Goal: Information Seeking & Learning: Learn about a topic

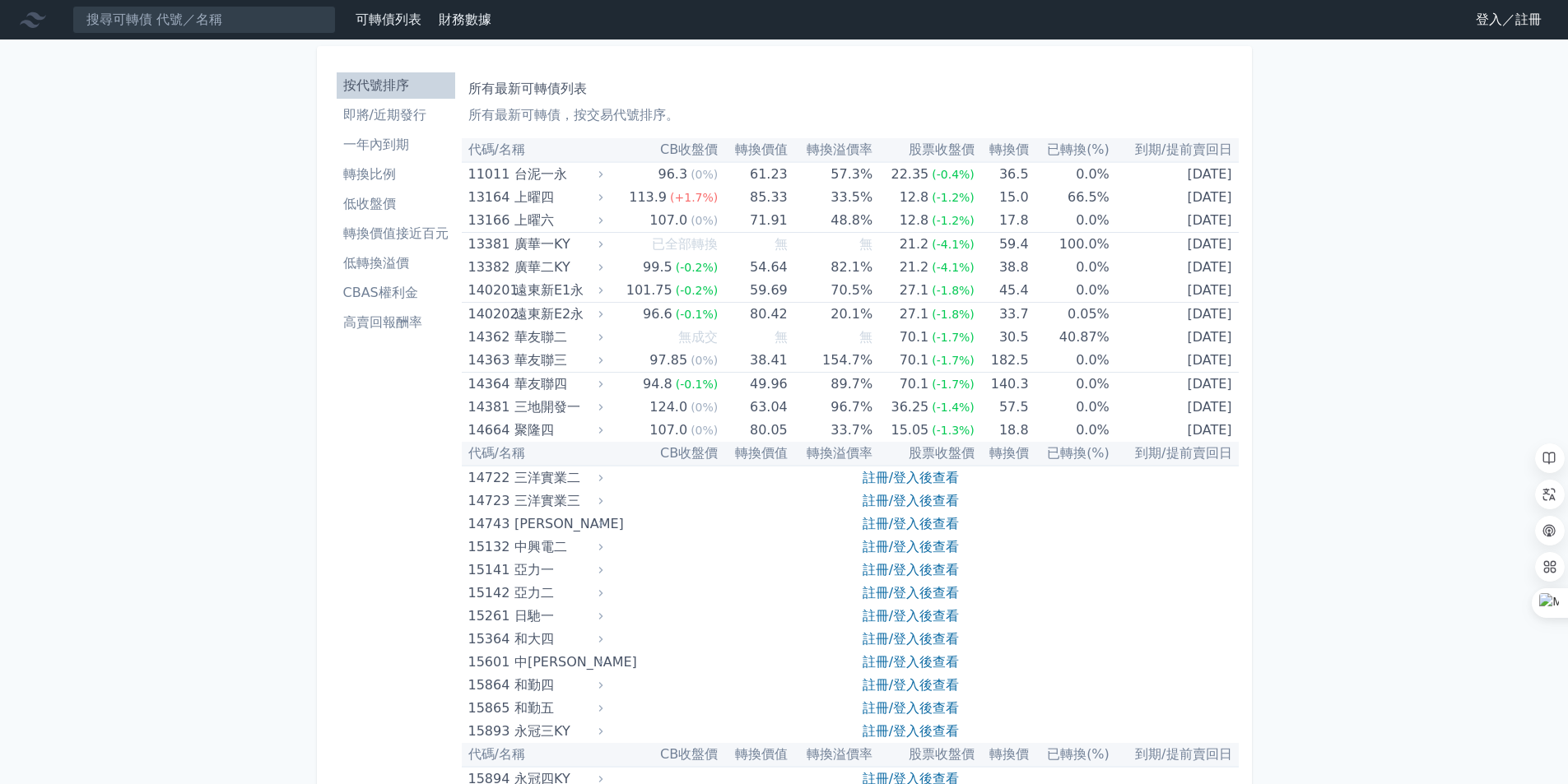
click at [426, 301] on li "CBAS權利金" at bounding box center [396, 293] width 118 height 20
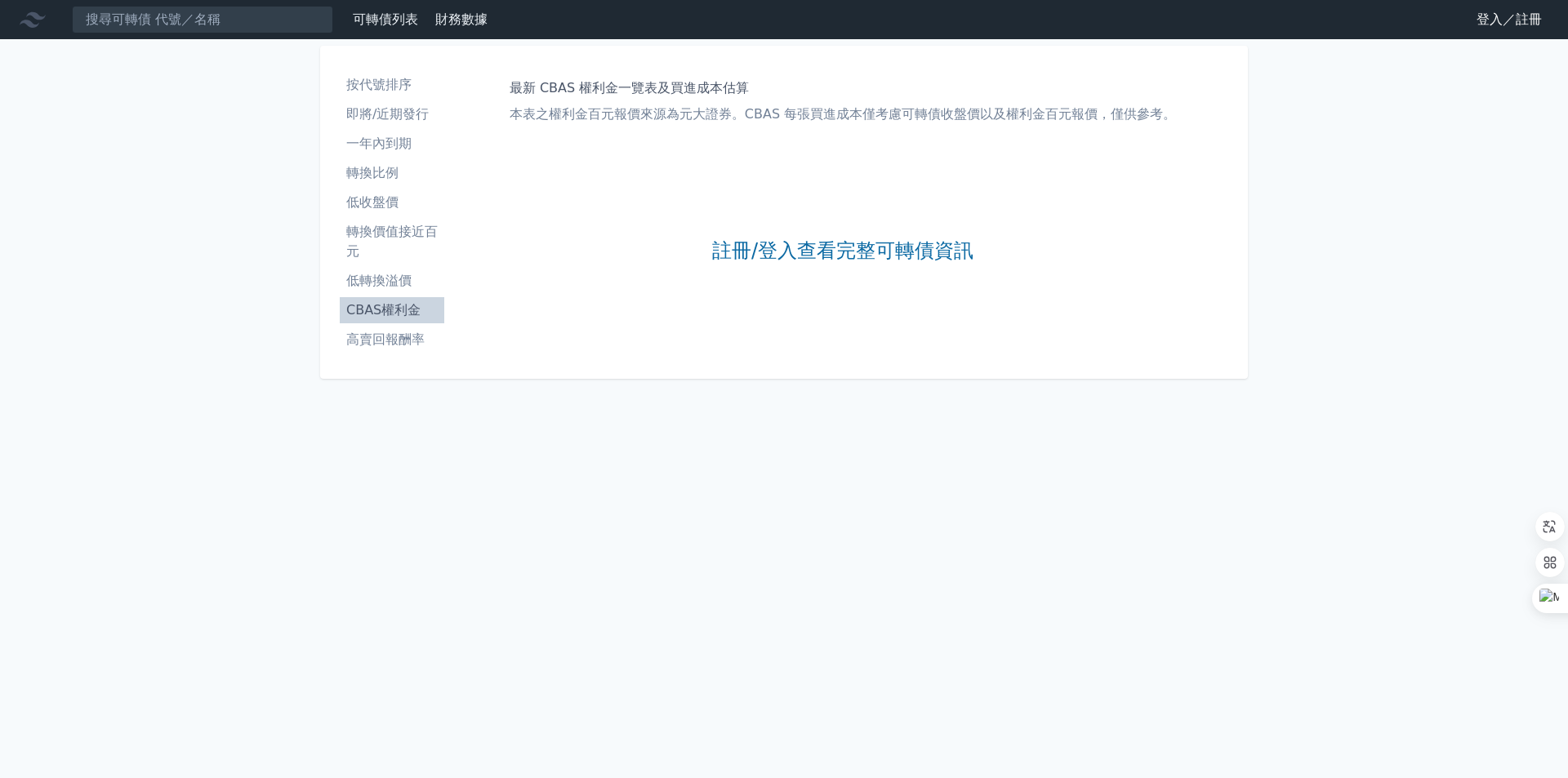
click at [416, 234] on li "轉換價值接近百元" at bounding box center [392, 241] width 104 height 39
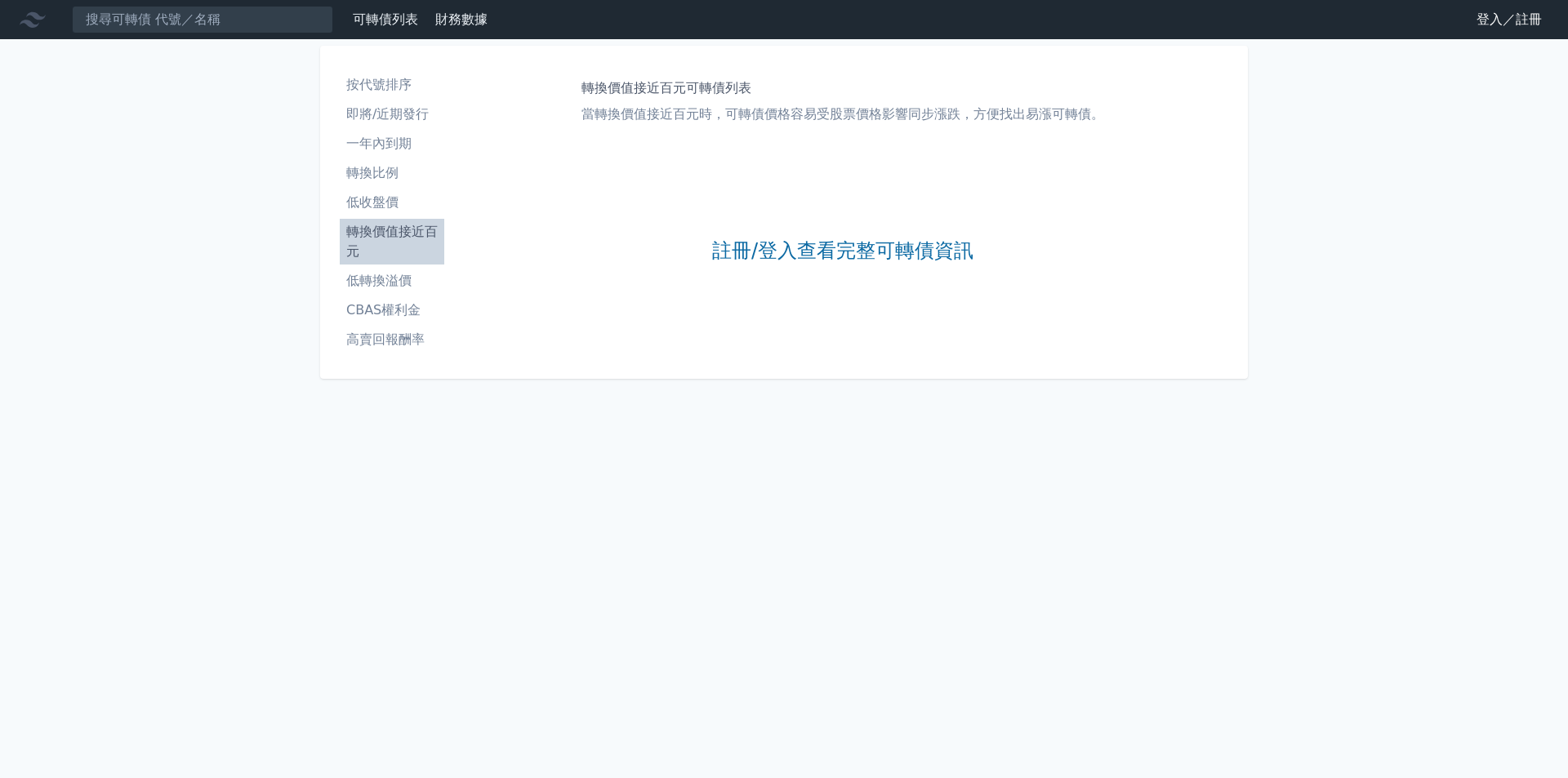
click at [420, 188] on ul "按代號排序 即將/近期發行 一年內到期 轉換比例 低收盤價 轉換價值接近百元 低轉換溢價 CBAS權利金 高賣回報酬率" at bounding box center [392, 212] width 104 height 281
click at [403, 93] on li "按代號排序" at bounding box center [392, 84] width 104 height 20
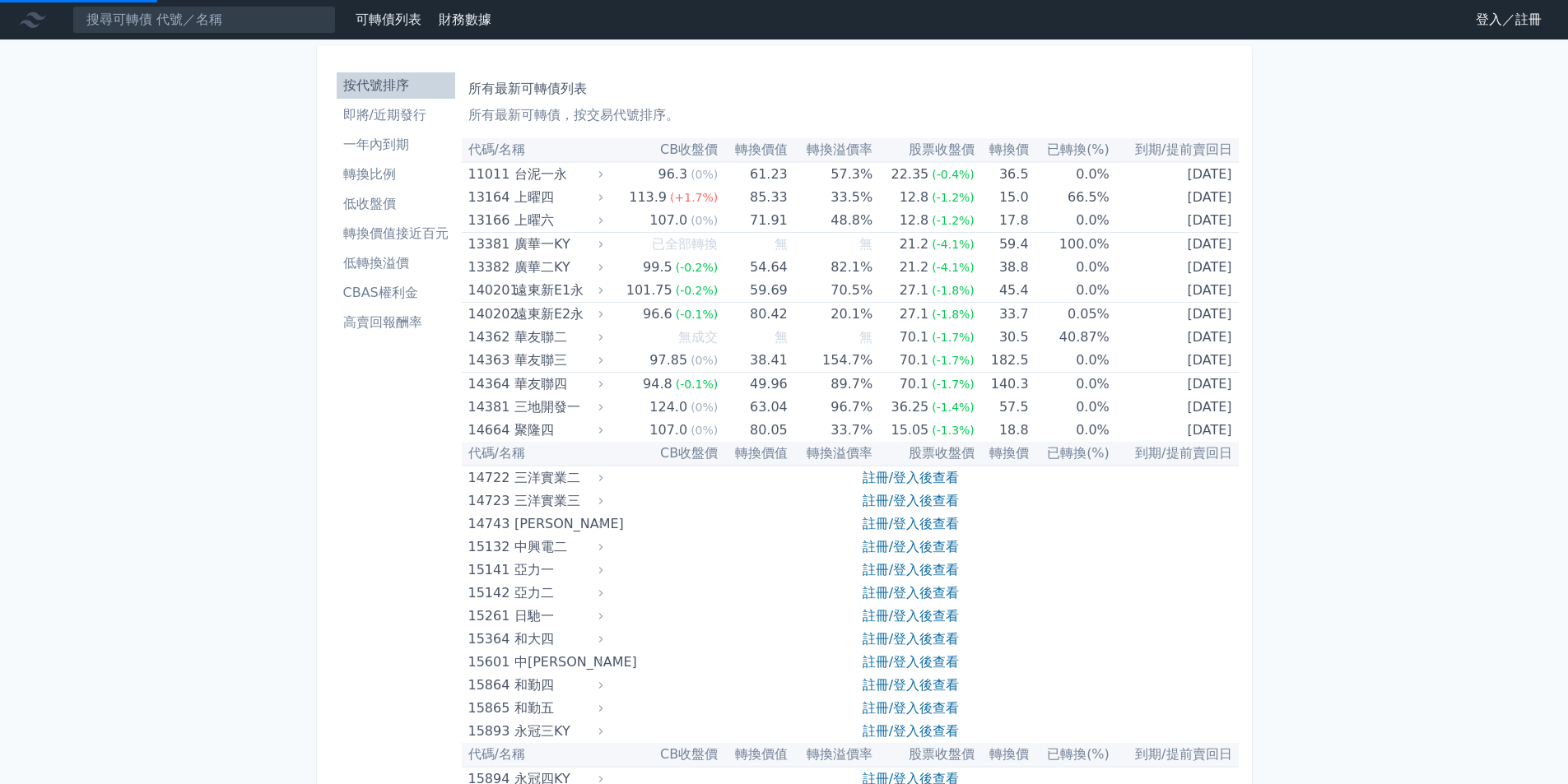
click at [403, 122] on li "即將/近期發行" at bounding box center [396, 115] width 118 height 20
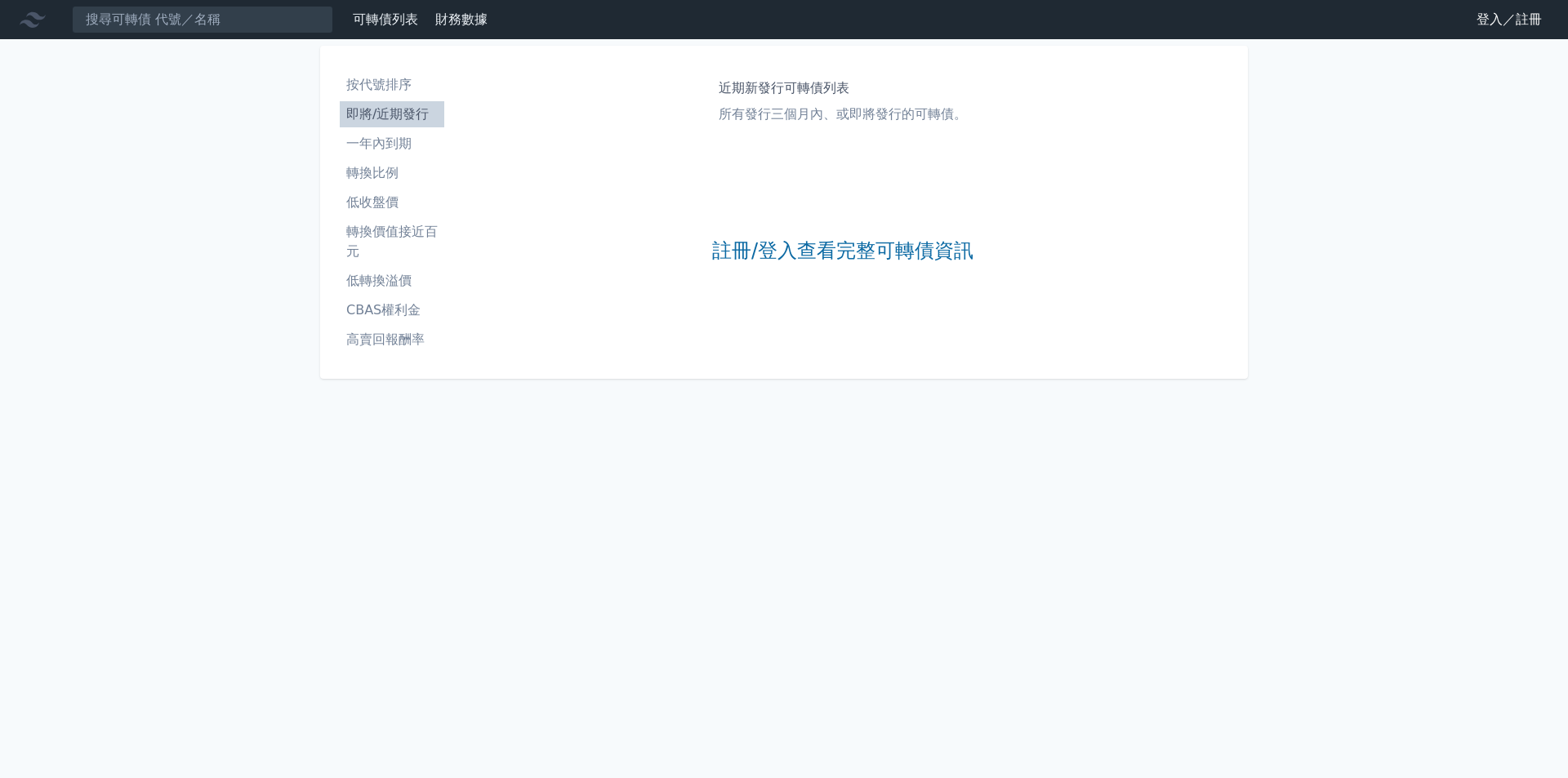
click at [401, 149] on li "一年內到期" at bounding box center [392, 144] width 104 height 20
